Goal: Task Accomplishment & Management: Complete application form

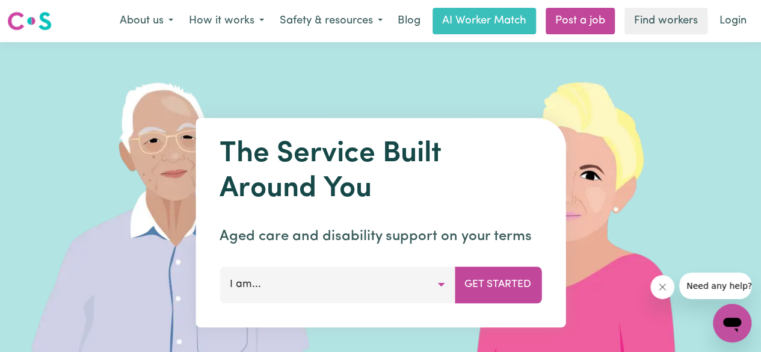
click at [359, 286] on button "I am..." at bounding box center [337, 284] width 235 height 36
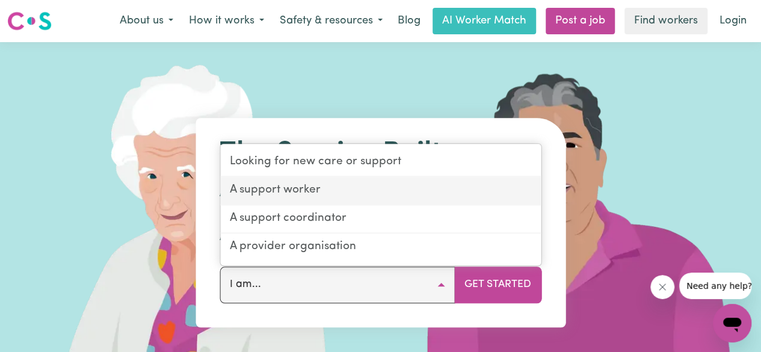
click at [265, 187] on link "A support worker" at bounding box center [380, 191] width 321 height 28
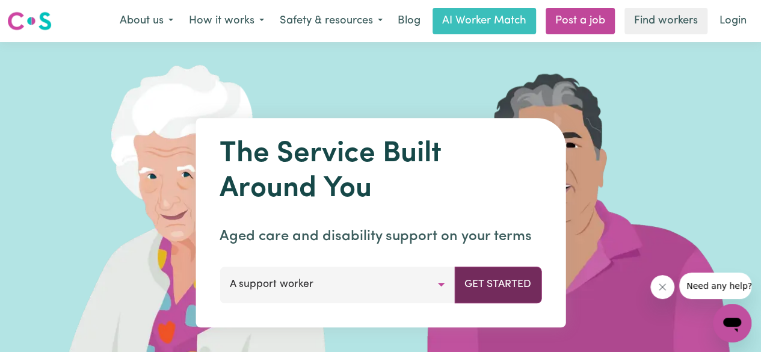
click at [499, 287] on button "Get Started" at bounding box center [497, 284] width 87 height 36
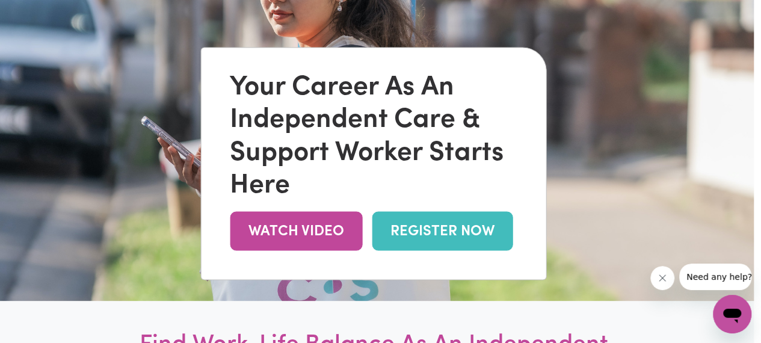
scroll to position [85, 7]
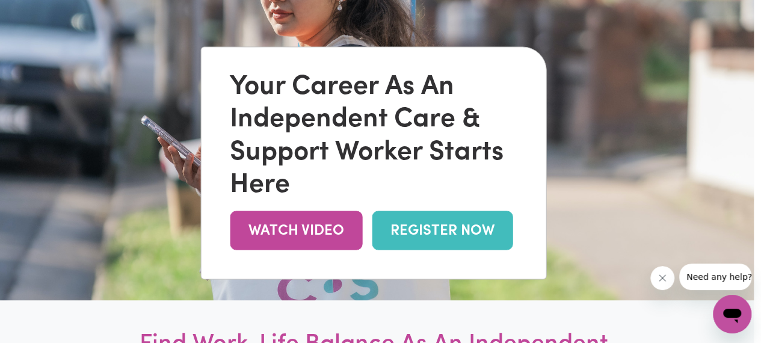
click at [404, 224] on link "REGISTER NOW" at bounding box center [442, 230] width 141 height 39
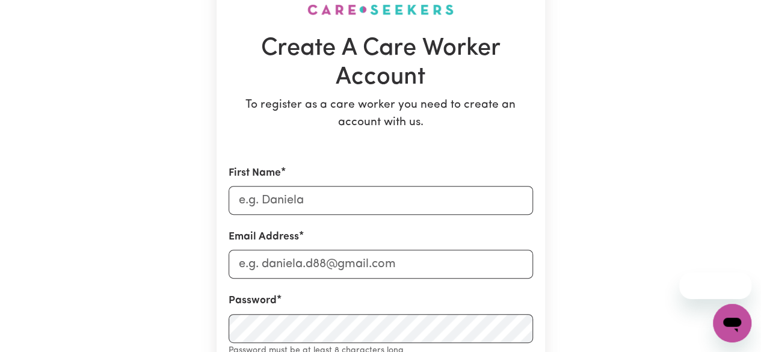
scroll to position [101, 0]
click at [390, 199] on input "First Name" at bounding box center [381, 199] width 304 height 29
type input "Annagrace"
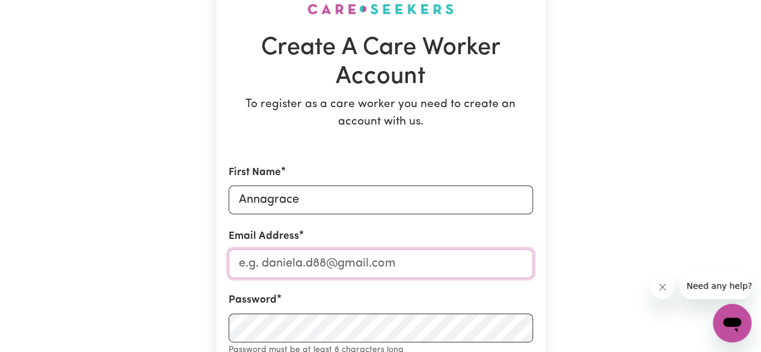
type input "[EMAIL_ADDRESS][DOMAIN_NAME]"
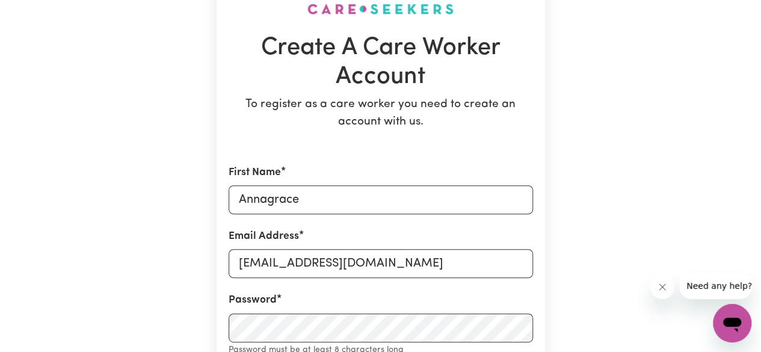
type input "[STREET_ADDRESS] [GEOGRAPHIC_DATA]"
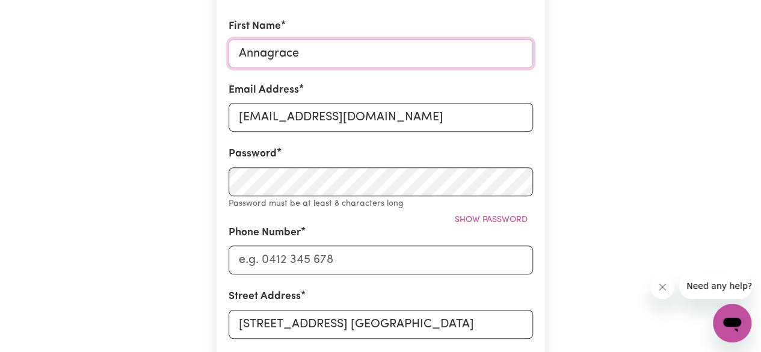
scroll to position [248, 0]
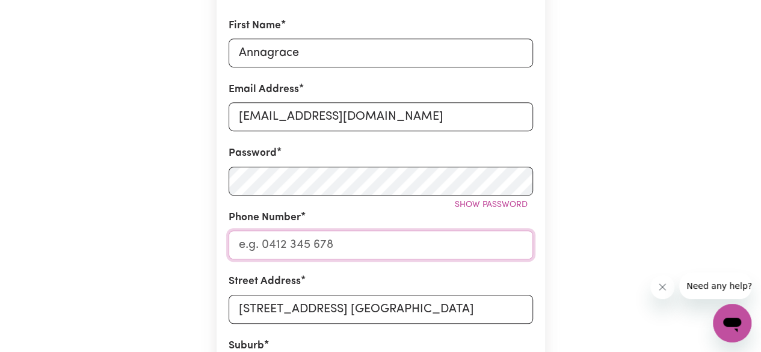
click at [366, 232] on input "Phone Number" at bounding box center [381, 244] width 304 height 29
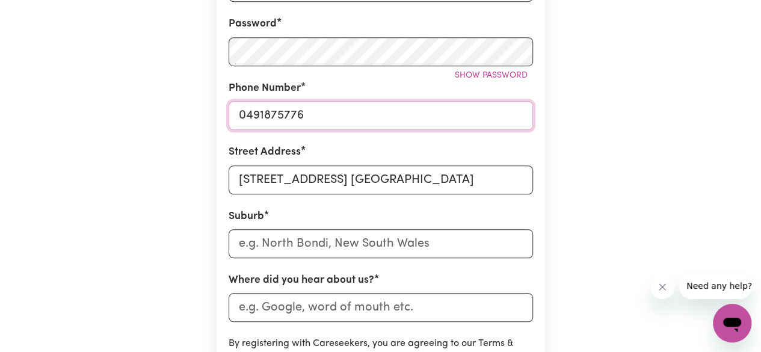
scroll to position [378, 0]
type input "0491875776"
drag, startPoint x: 458, startPoint y: 189, endPoint x: 154, endPoint y: 217, distance: 305.6
click at [154, 217] on div "Create A Care Worker Account To register as a care worker you need to create an…" at bounding box center [381, 119] width 686 height 910
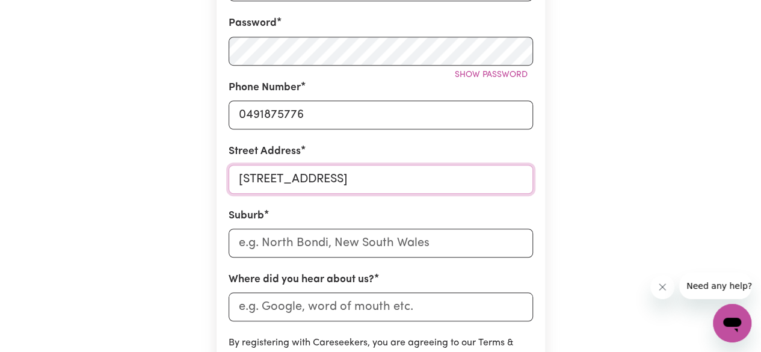
type input "17 hollubush way, Kelmscott"
click at [406, 239] on input "text" at bounding box center [381, 243] width 304 height 29
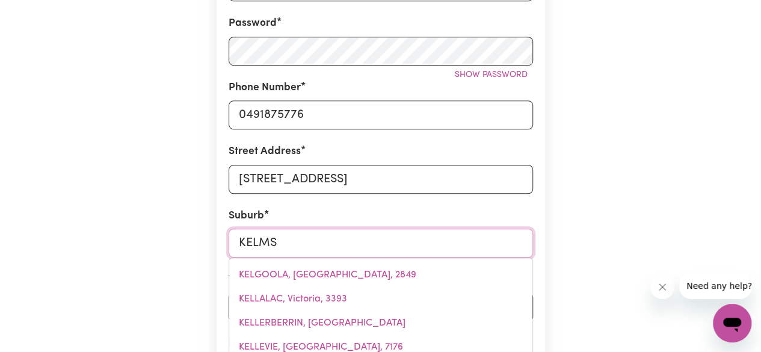
type input "KELMSC"
type input "KELMSCOTT, Western Australia, 6111"
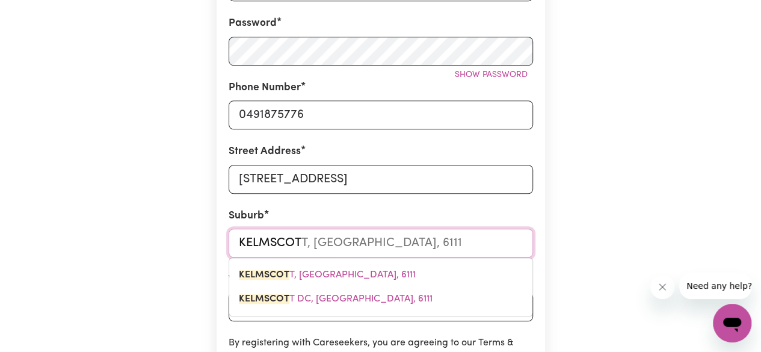
type input "KELMSCOTT"
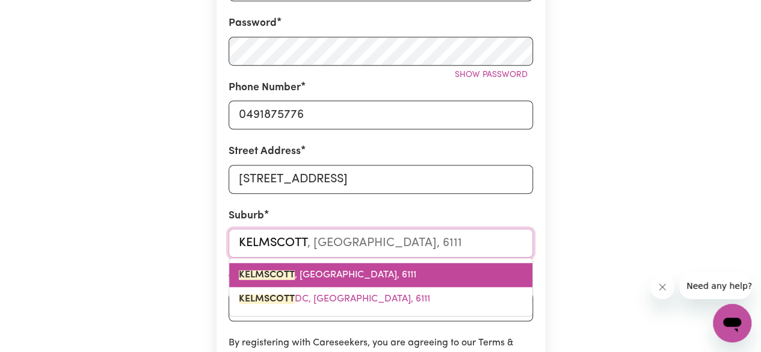
click at [369, 279] on span "KELMSCOTT , Western Australia, 6111" at bounding box center [327, 275] width 177 height 10
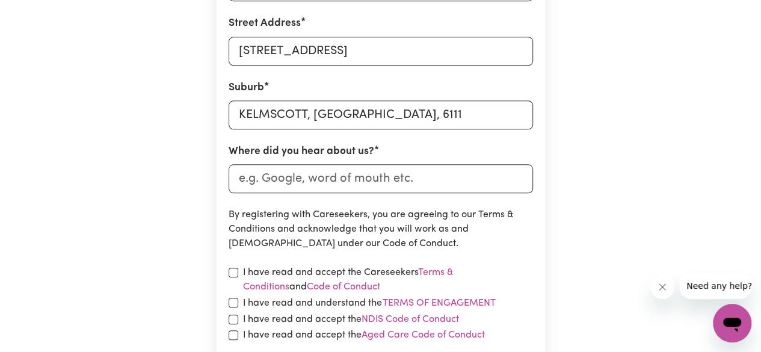
scroll to position [507, 0]
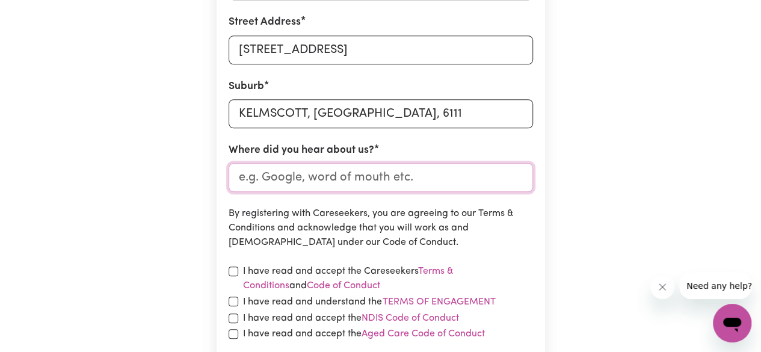
click at [393, 180] on input "Where did you hear about us?" at bounding box center [381, 177] width 304 height 29
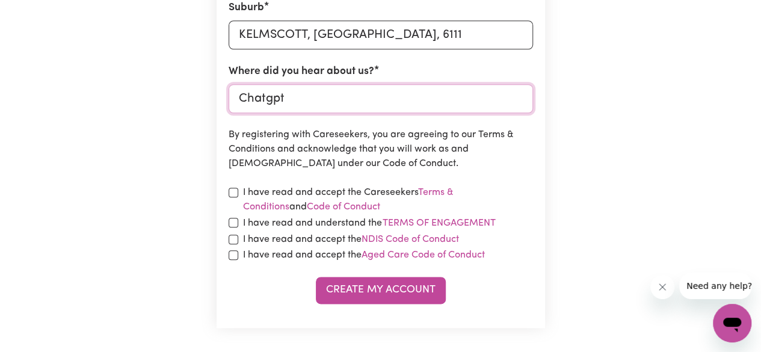
scroll to position [594, 0]
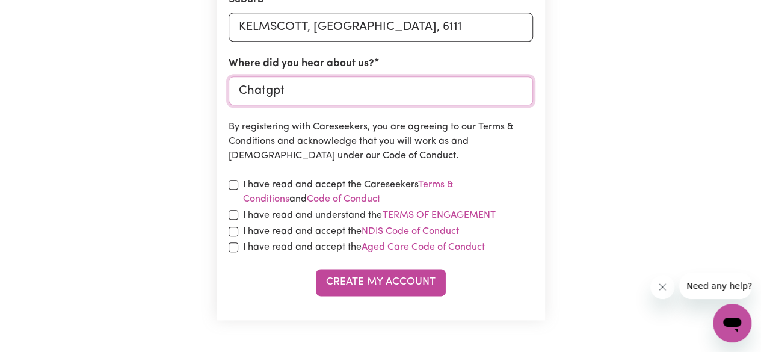
type input "Chatgpt"
drag, startPoint x: 235, startPoint y: 186, endPoint x: 233, endPoint y: 214, distance: 27.7
click at [233, 214] on input "checkbox" at bounding box center [234, 215] width 10 height 10
checkbox input "true"
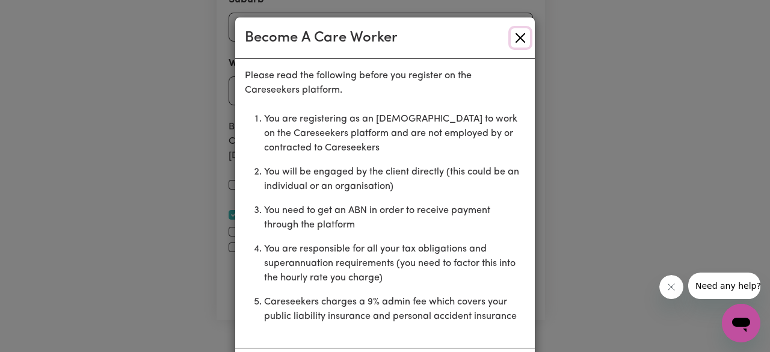
click at [516, 43] on button "Close" at bounding box center [520, 37] width 19 height 19
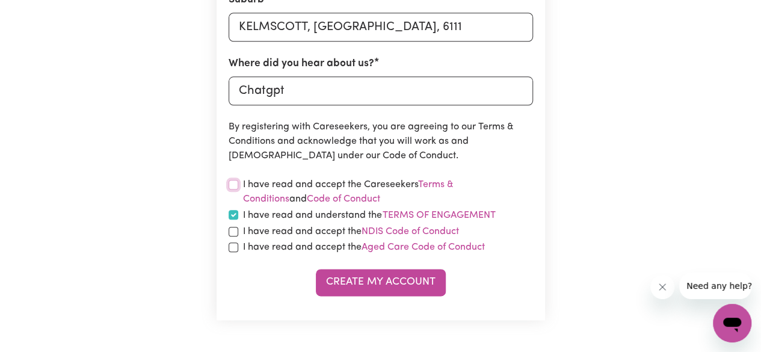
click at [235, 186] on input "checkbox" at bounding box center [234, 185] width 10 height 10
checkbox input "true"
click at [237, 234] on input "checkbox" at bounding box center [234, 232] width 10 height 10
checkbox input "true"
click at [229, 253] on div "I have read and accept the Aged Care Code of Conduct" at bounding box center [381, 247] width 304 height 14
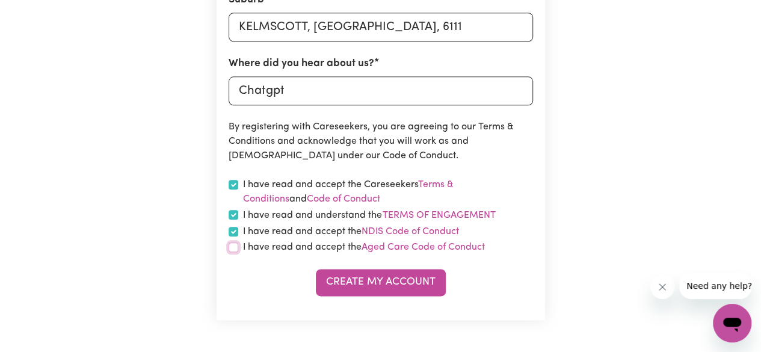
click at [233, 242] on input "checkbox" at bounding box center [234, 247] width 10 height 10
checkbox input "true"
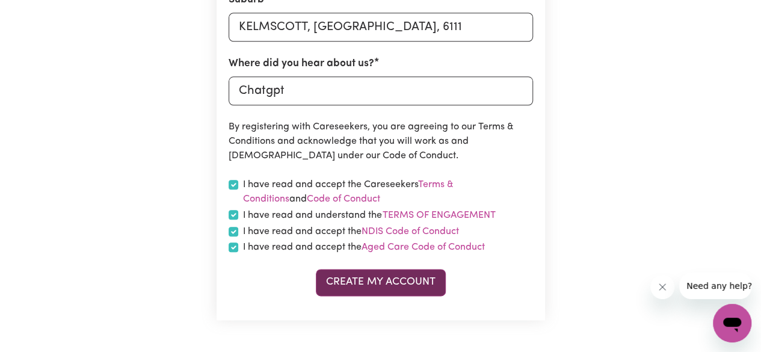
click at [392, 287] on button "Create My Account" at bounding box center [381, 282] width 130 height 26
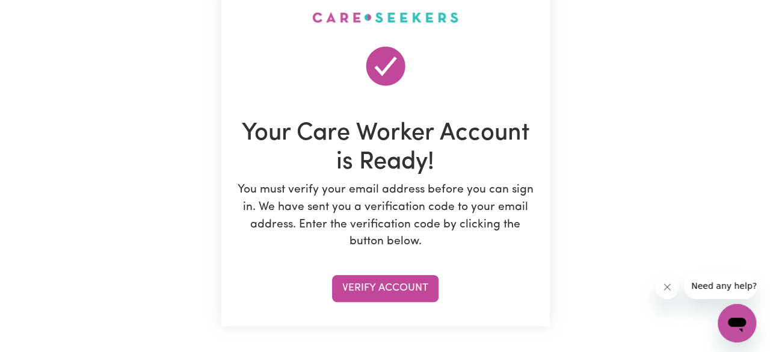
scroll to position [93, 0]
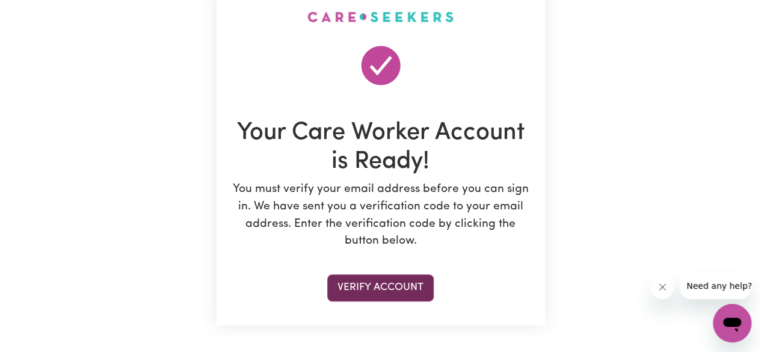
click at [407, 283] on button "Verify Account" at bounding box center [380, 287] width 106 height 26
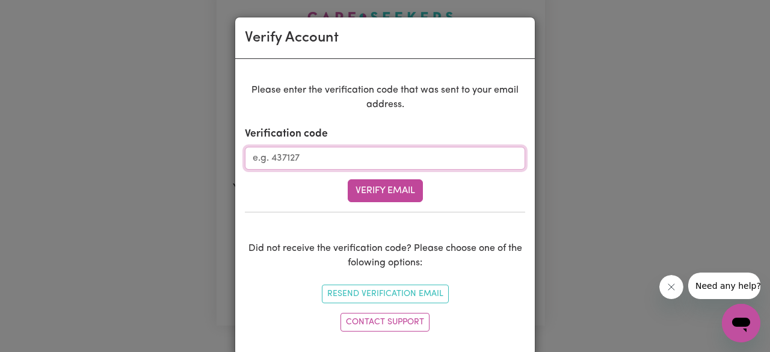
click at [362, 167] on input "Verification code" at bounding box center [385, 158] width 280 height 23
type input "598937"
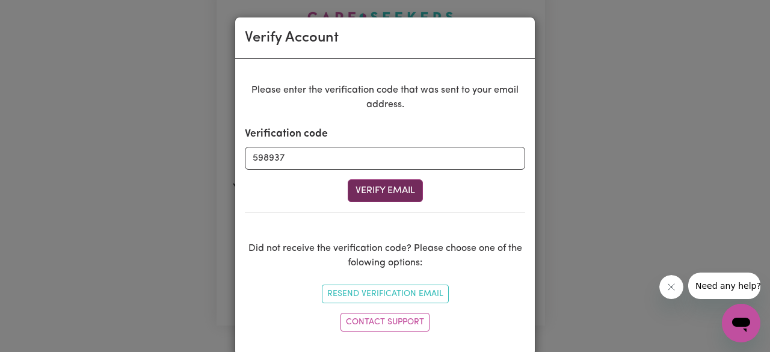
click at [404, 191] on button "Verify Email" at bounding box center [385, 190] width 75 height 23
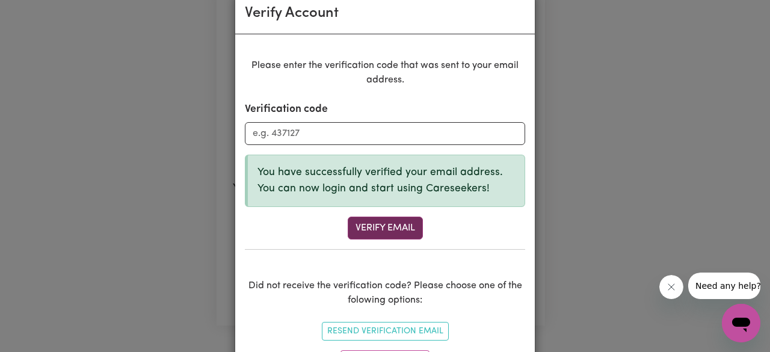
scroll to position [24, 0]
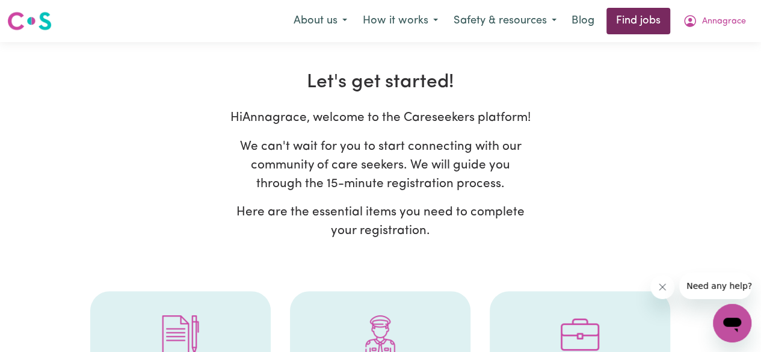
click at [612, 23] on link "Find jobs" at bounding box center [638, 21] width 64 height 26
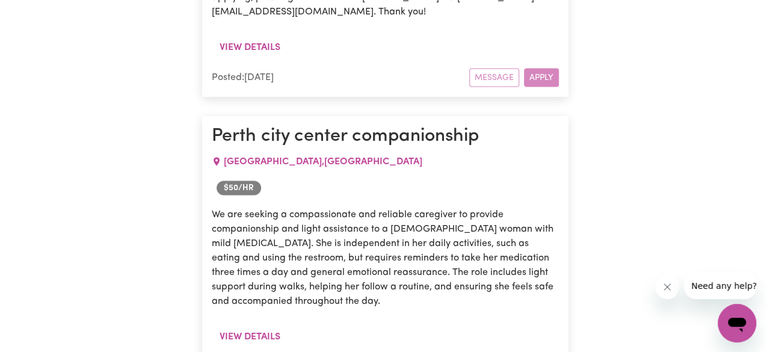
scroll to position [1200, 0]
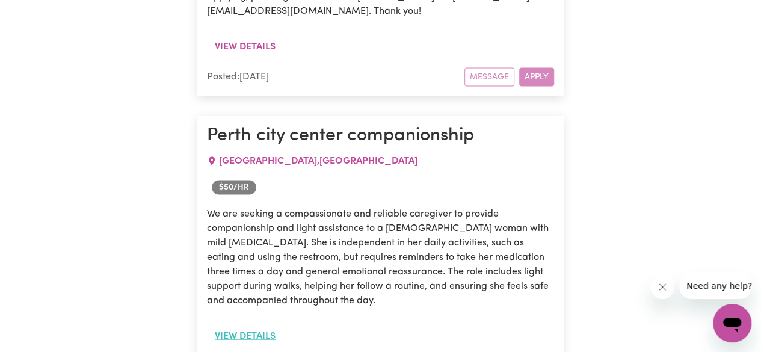
click at [275, 325] on button "View details" at bounding box center [245, 336] width 76 height 23
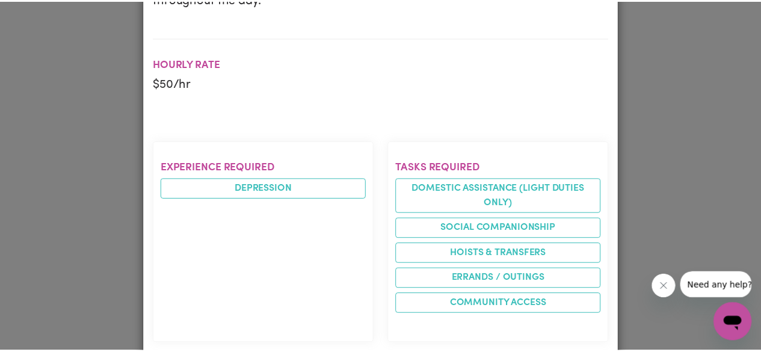
scroll to position [0, 0]
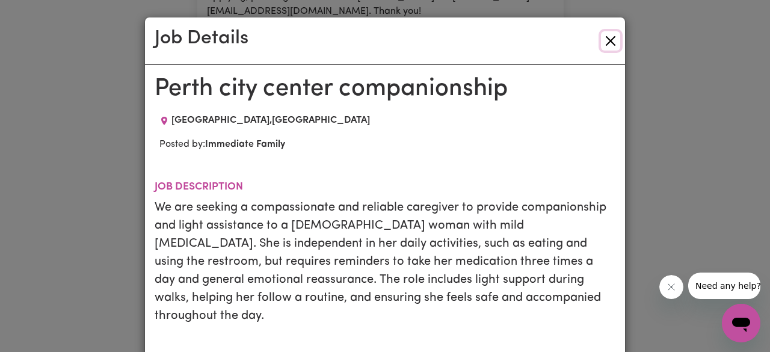
click at [606, 43] on button "Close" at bounding box center [610, 40] width 19 height 19
